Goal: Navigation & Orientation: Find specific page/section

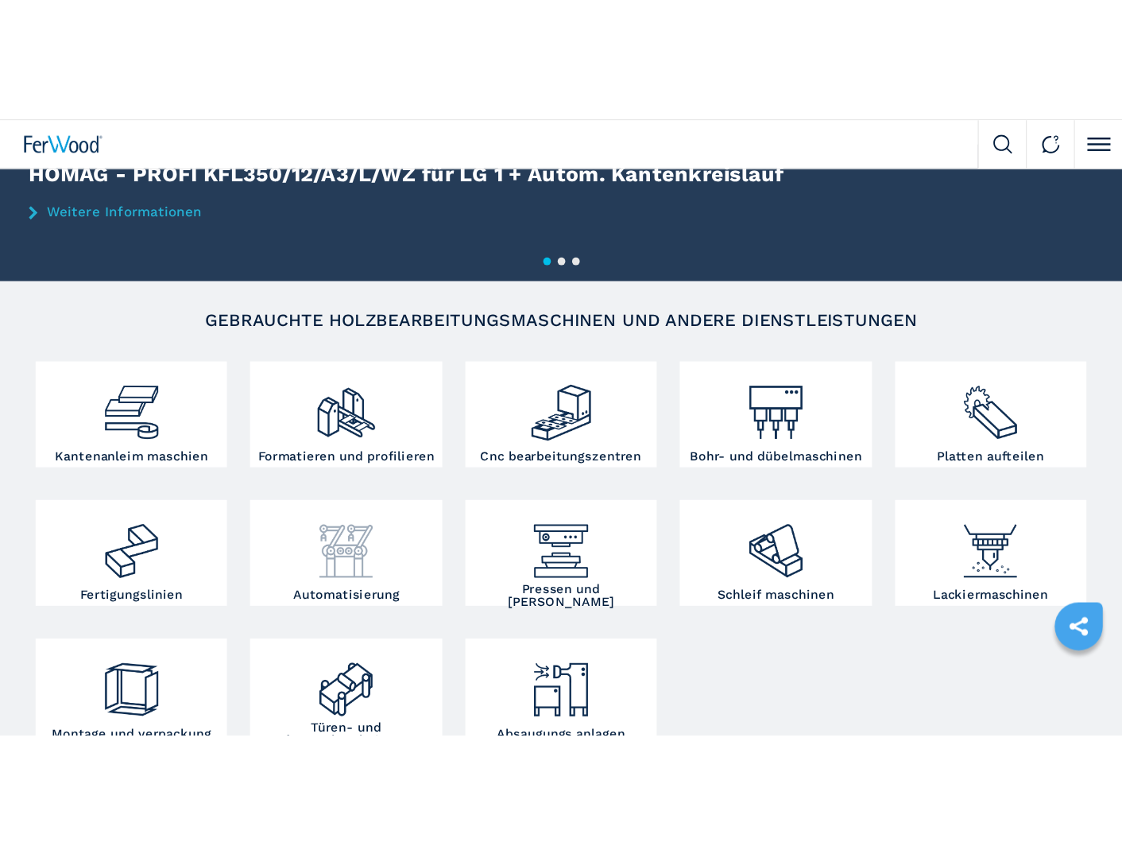
scroll to position [159, 0]
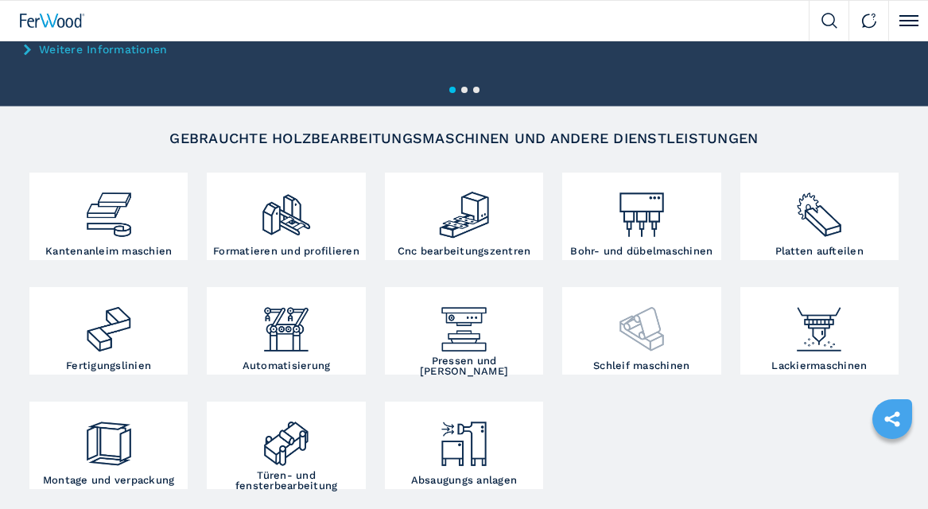
click at [624, 346] on img at bounding box center [641, 323] width 52 height 64
click at [655, 337] on img at bounding box center [641, 323] width 52 height 64
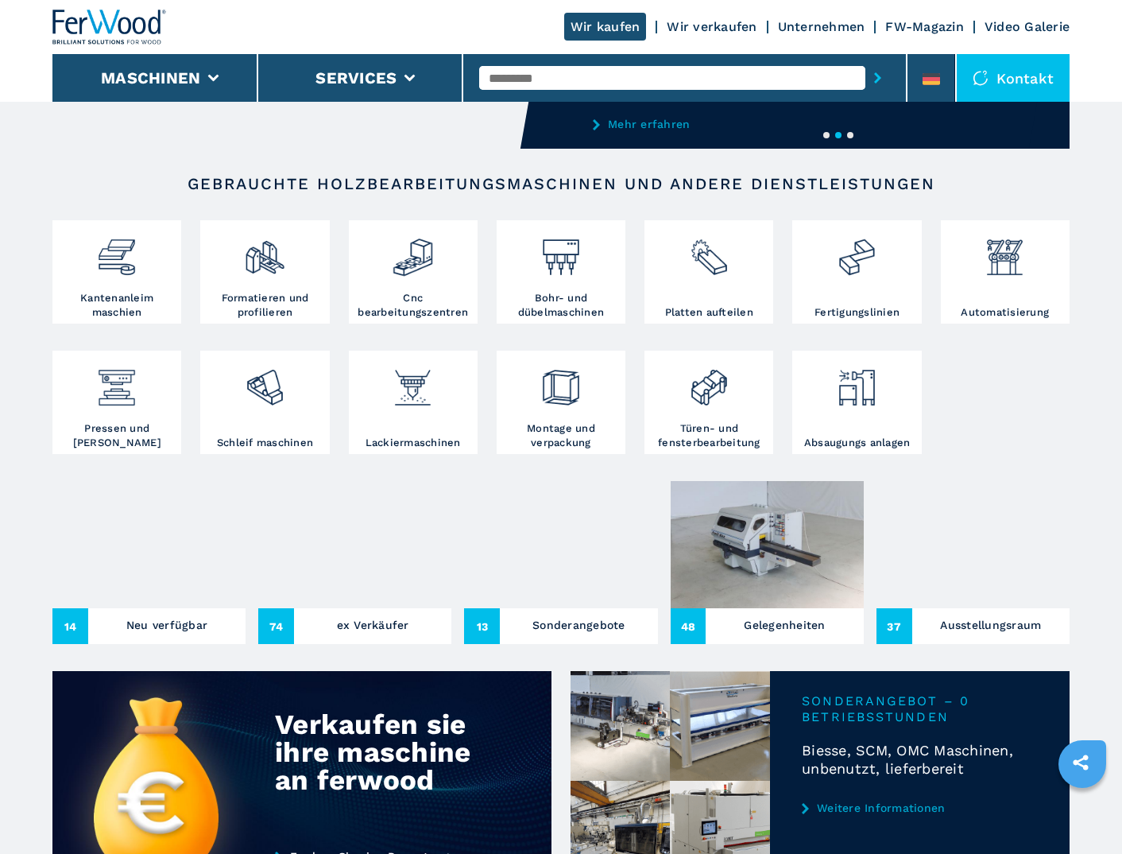
scroll to position [318, 0]
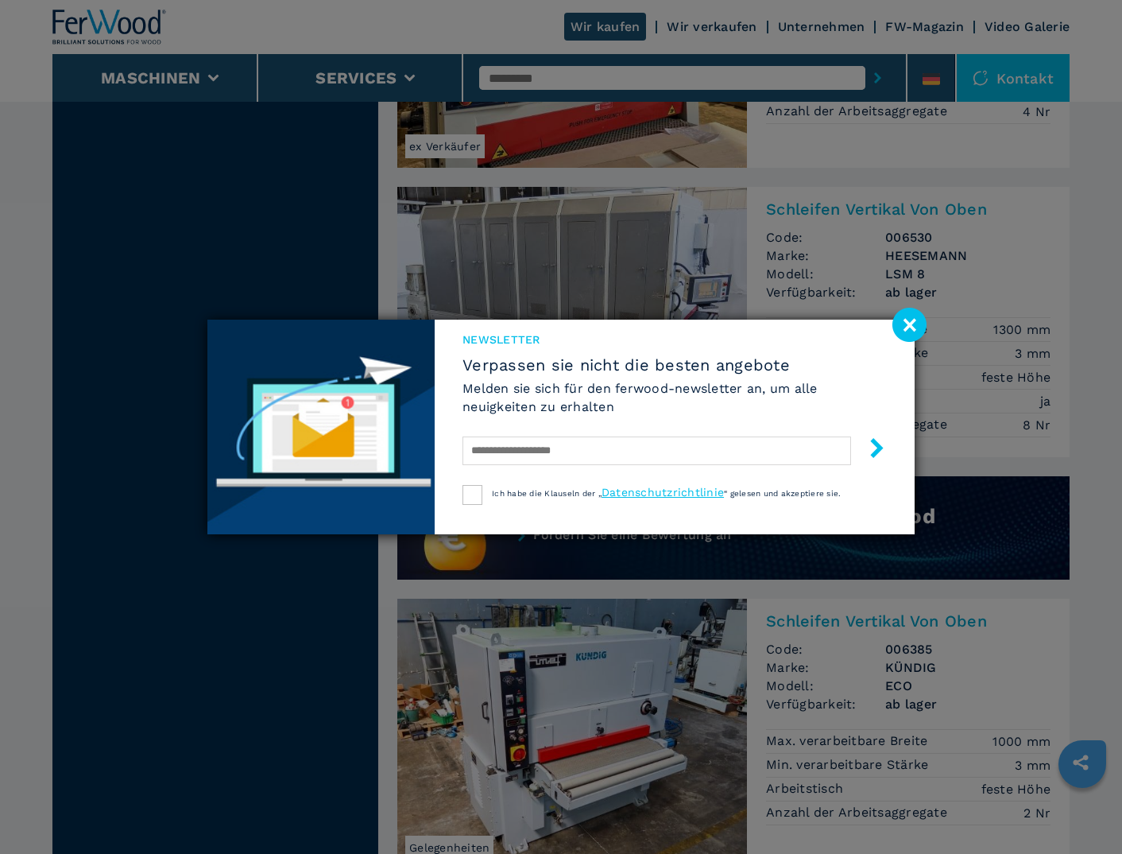
scroll to position [636, 0]
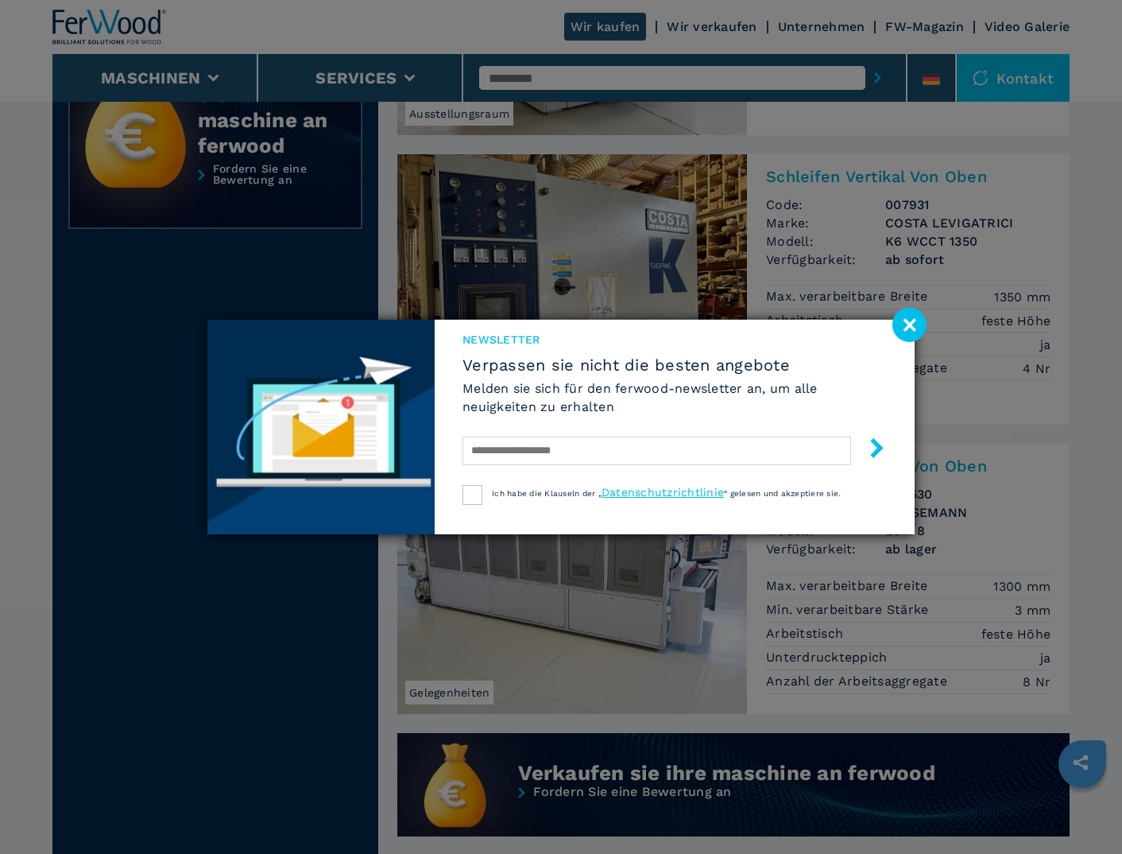
click at [906, 322] on image at bounding box center [910, 325] width 34 height 34
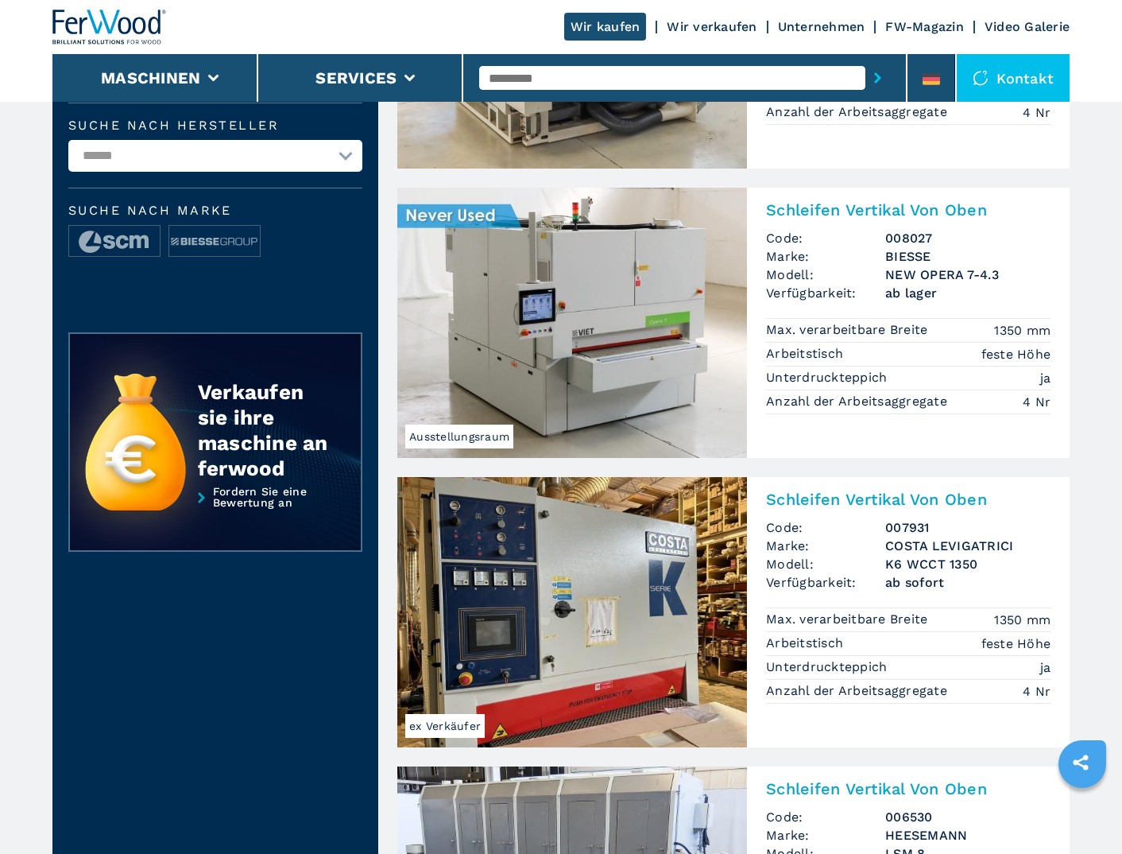
scroll to position [0, 0]
